Goal: Information Seeking & Learning: Stay updated

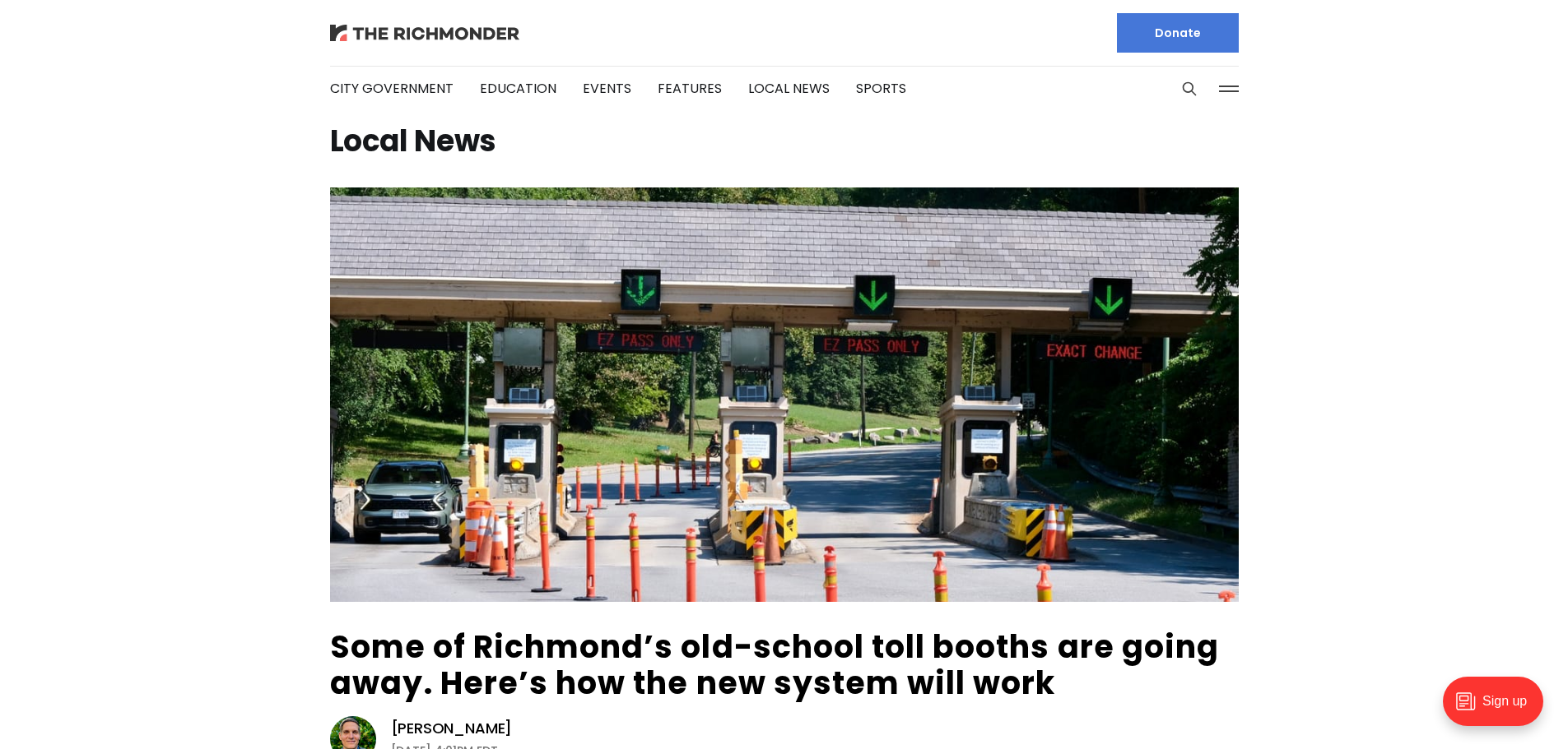
click at [414, 37] on img at bounding box center [424, 33] width 189 height 17
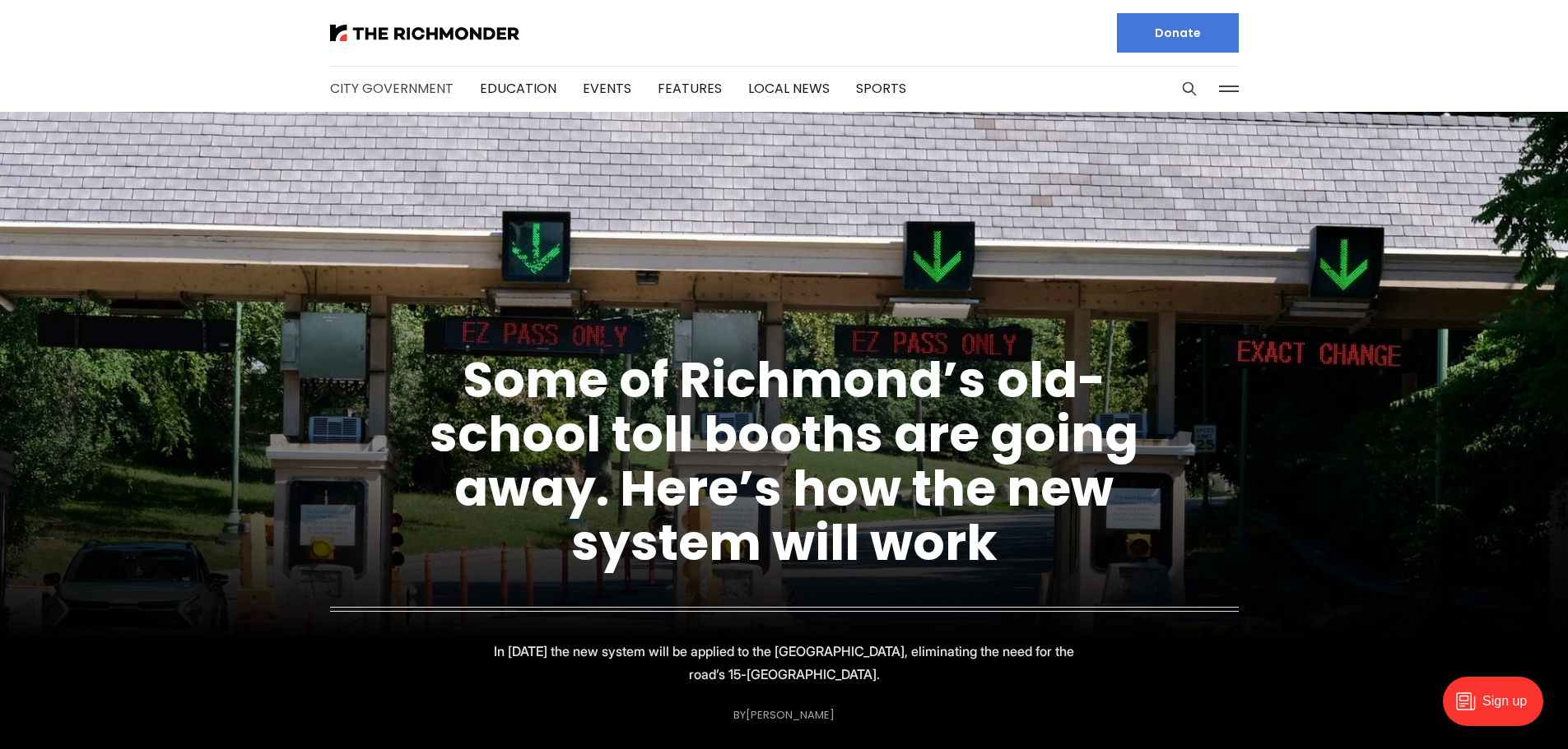
click at [374, 87] on link "City Government" at bounding box center [392, 89] width 123 height 19
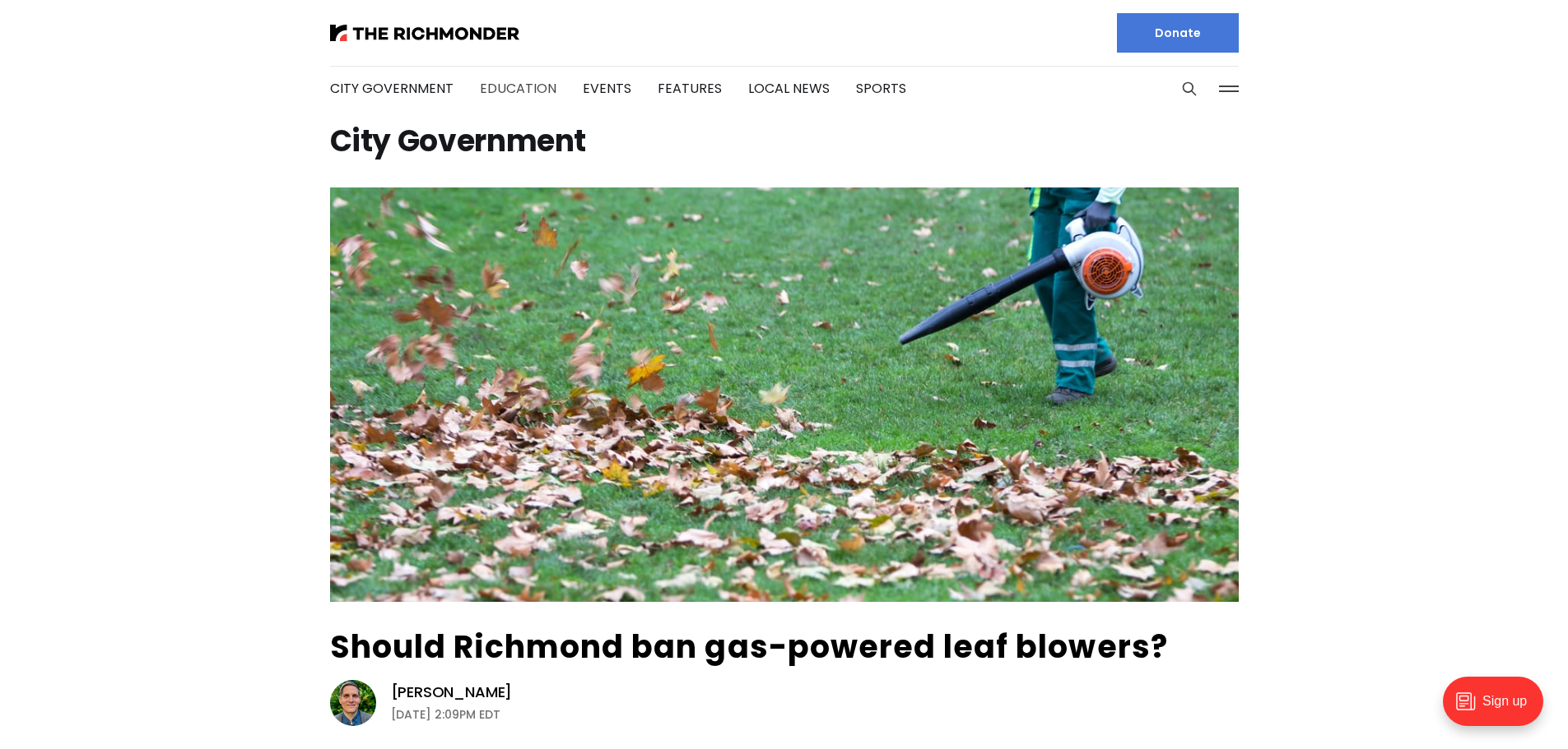
click at [488, 90] on link "Education" at bounding box center [518, 89] width 77 height 19
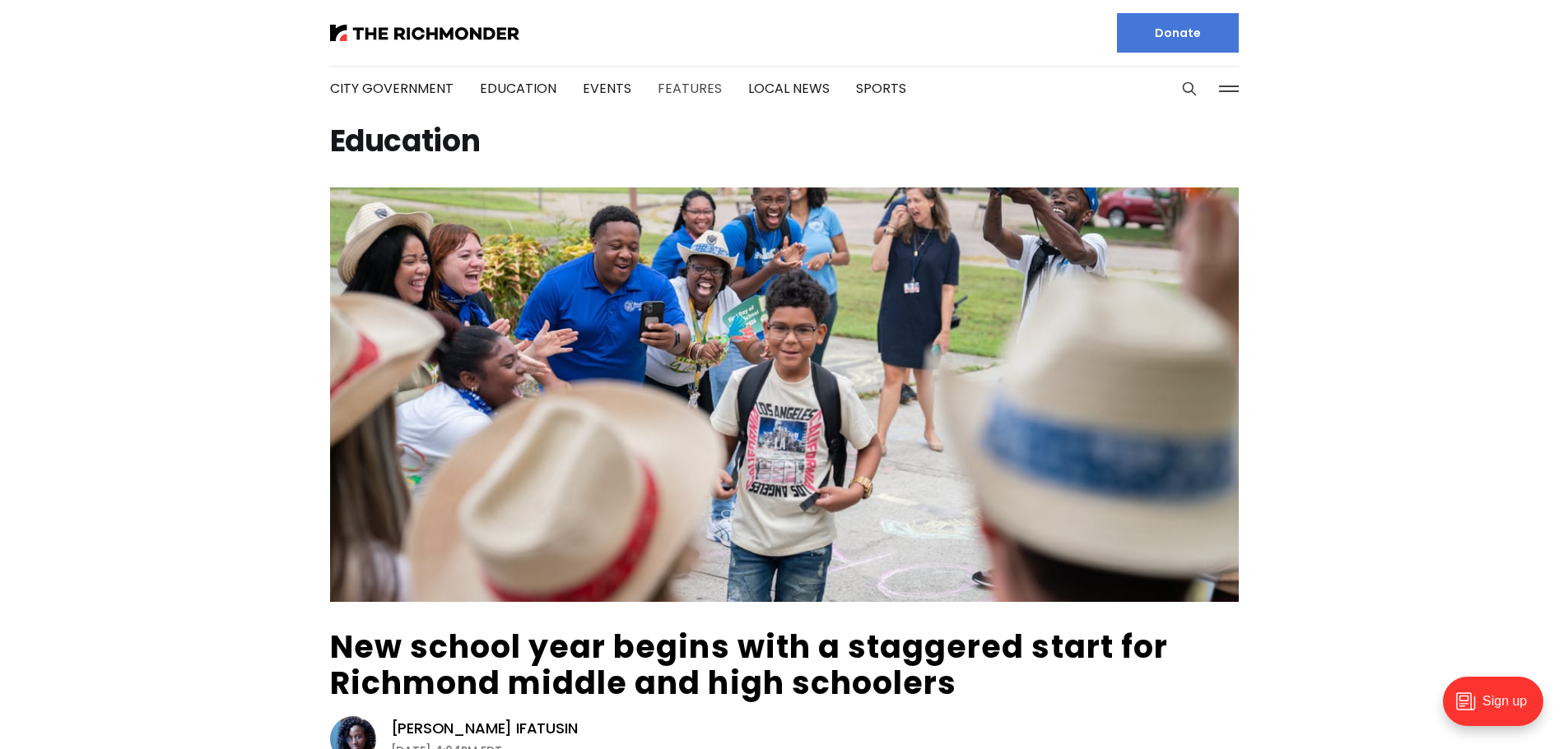
click at [688, 90] on link "Features" at bounding box center [689, 89] width 64 height 19
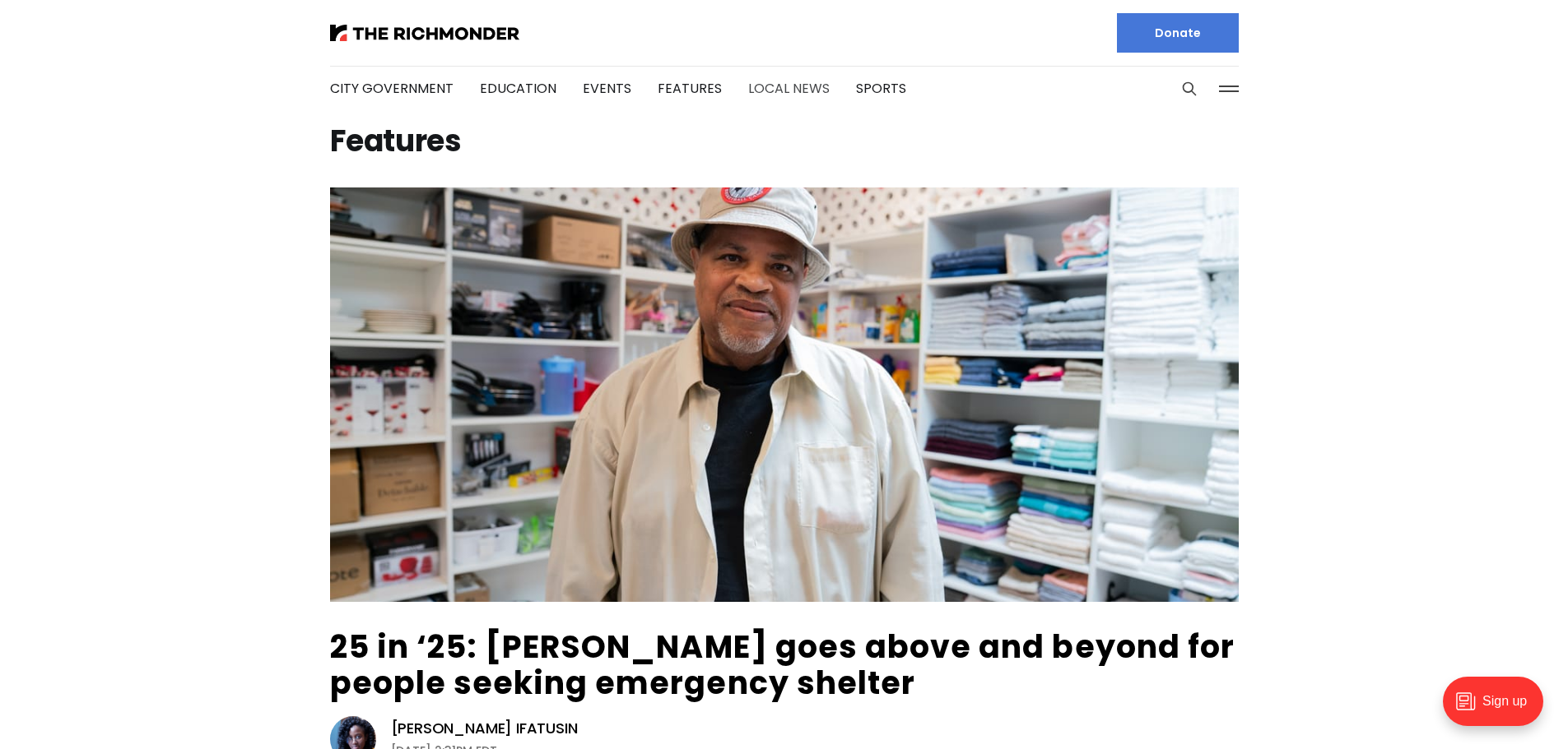
click at [763, 88] on link "Local News" at bounding box center [788, 89] width 82 height 19
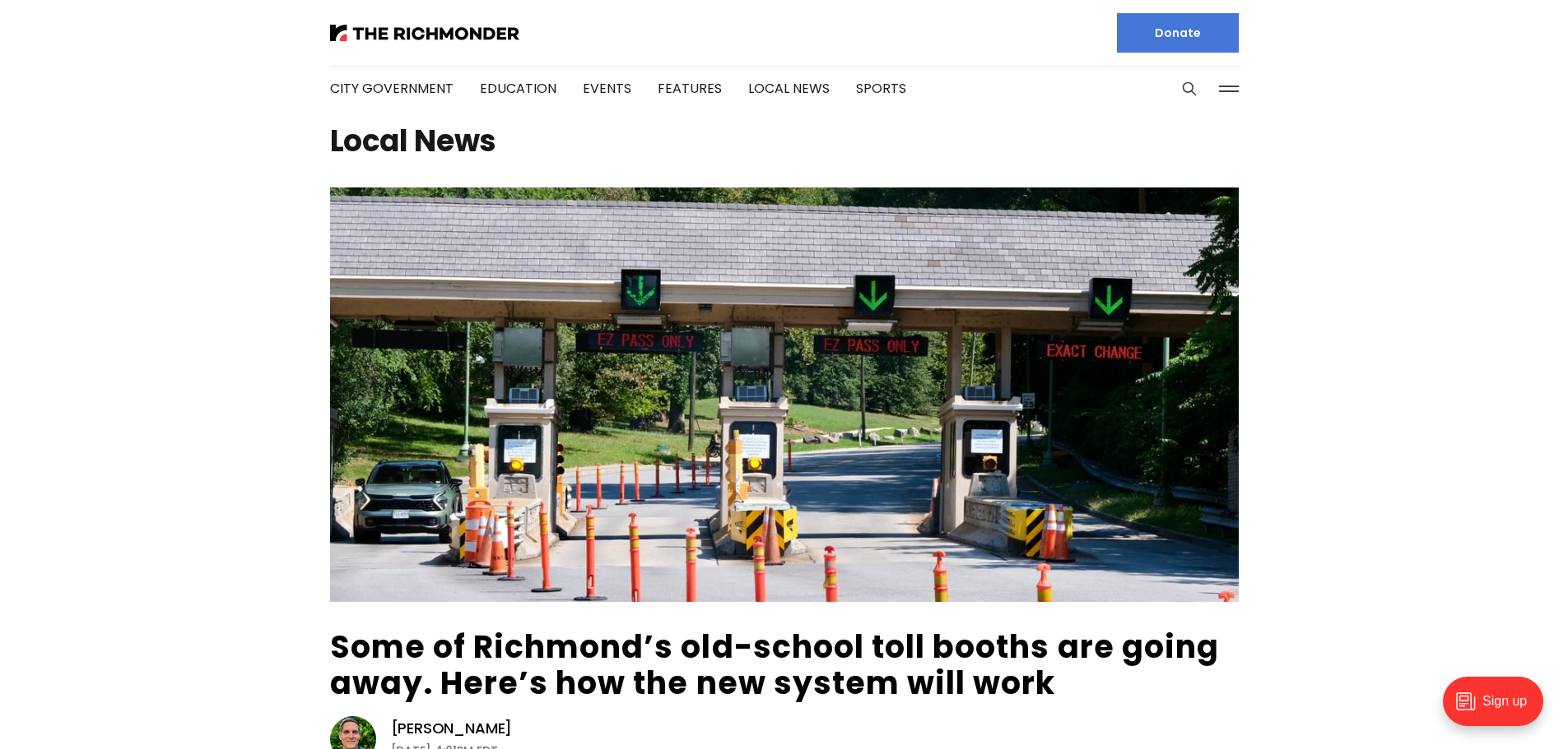
scroll to position [576, 0]
